Goal: Transaction & Acquisition: Purchase product/service

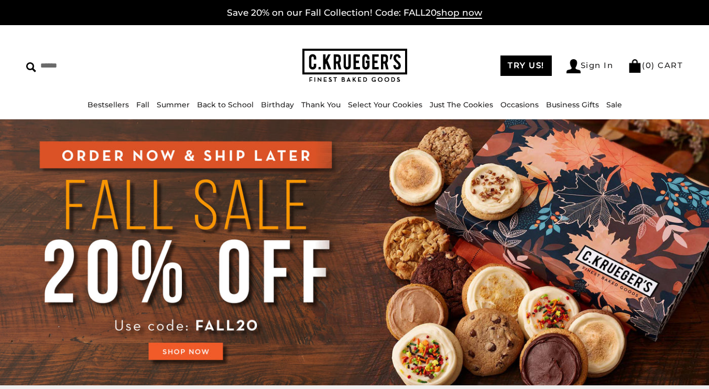
click at [190, 344] on img at bounding box center [354, 252] width 709 height 266
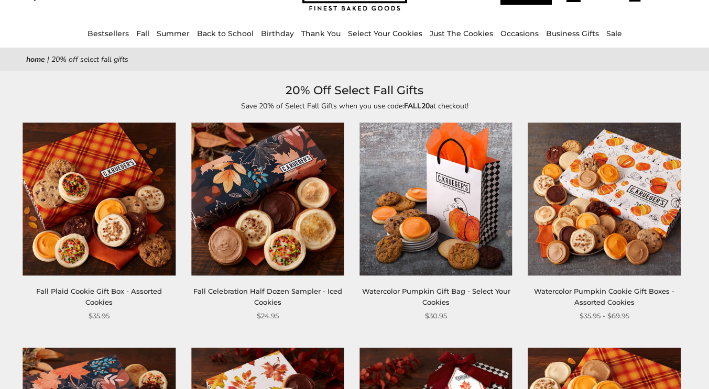
scroll to position [71, 0]
